Goal: Task Accomplishment & Management: Complete application form

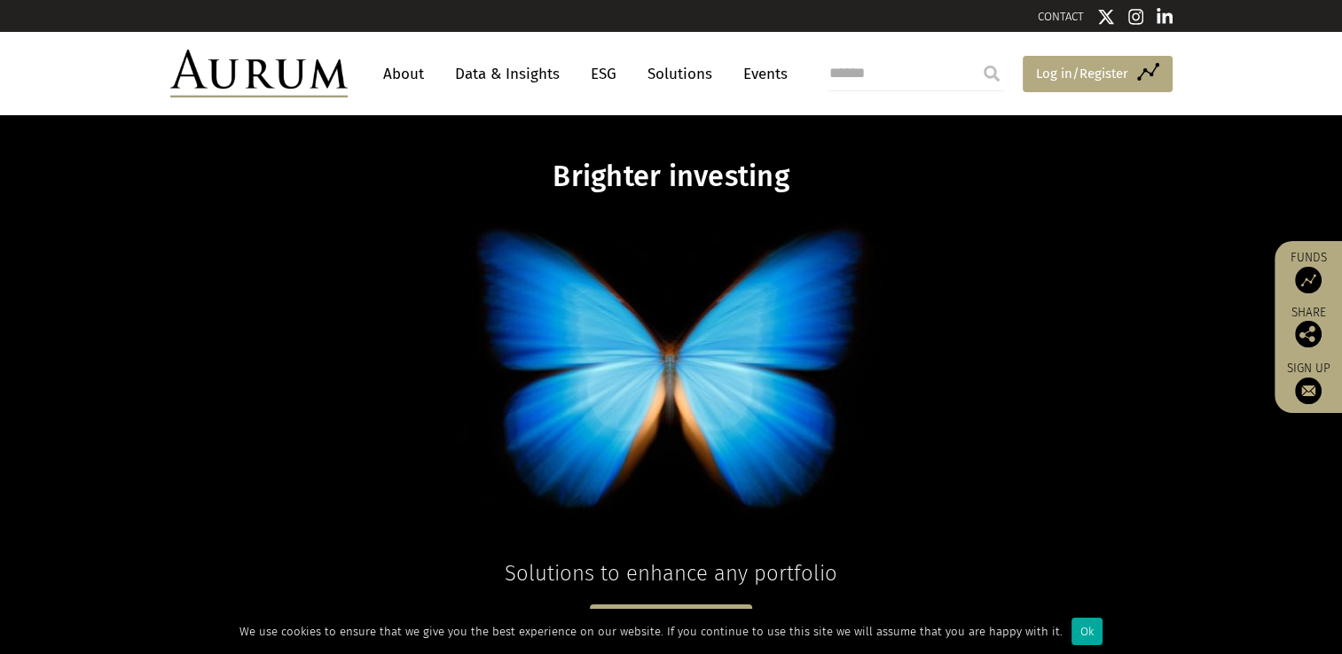
click at [1084, 76] on span "Log in/Register" at bounding box center [1082, 73] width 92 height 21
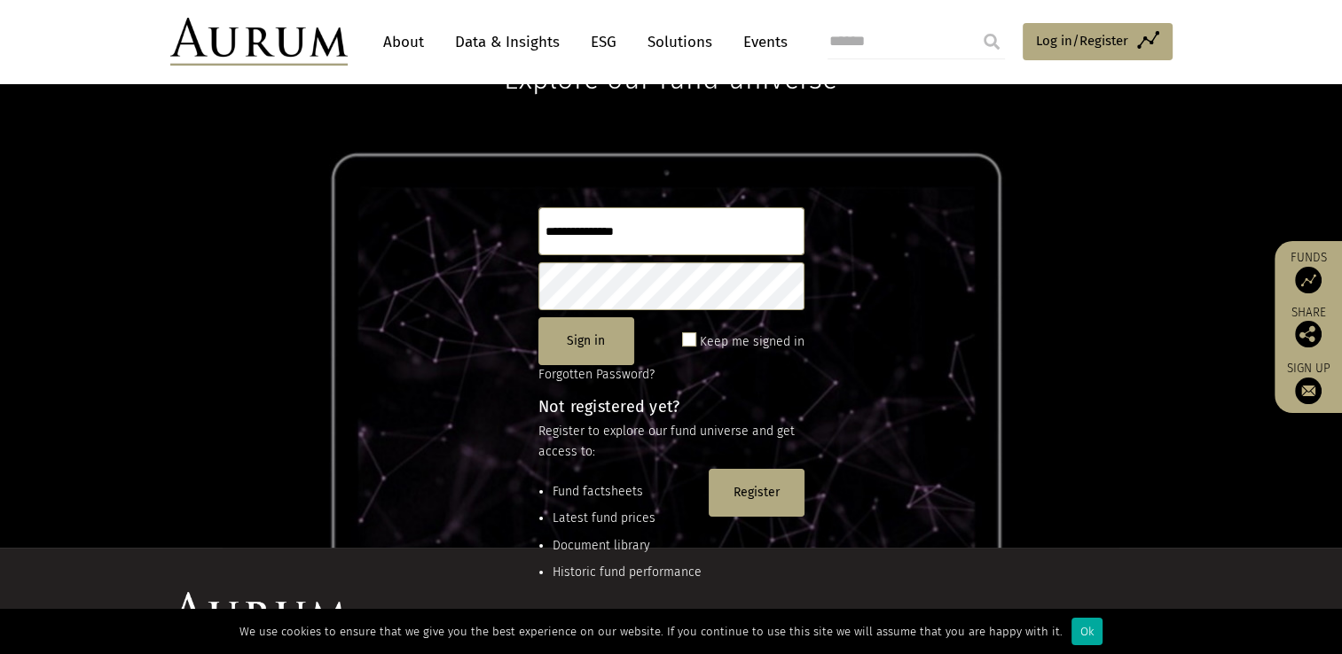
scroll to position [234, 0]
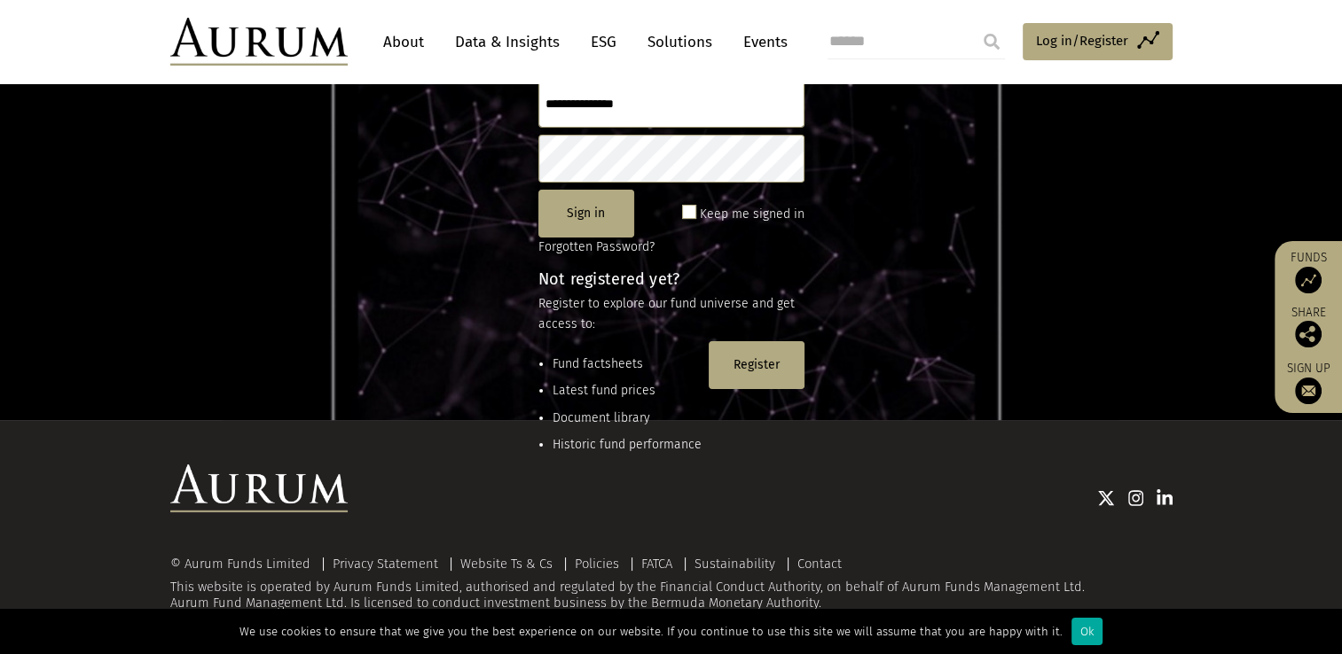
click at [752, 362] on button "Register" at bounding box center [756, 365] width 96 height 48
